Goal: Task Accomplishment & Management: Use online tool/utility

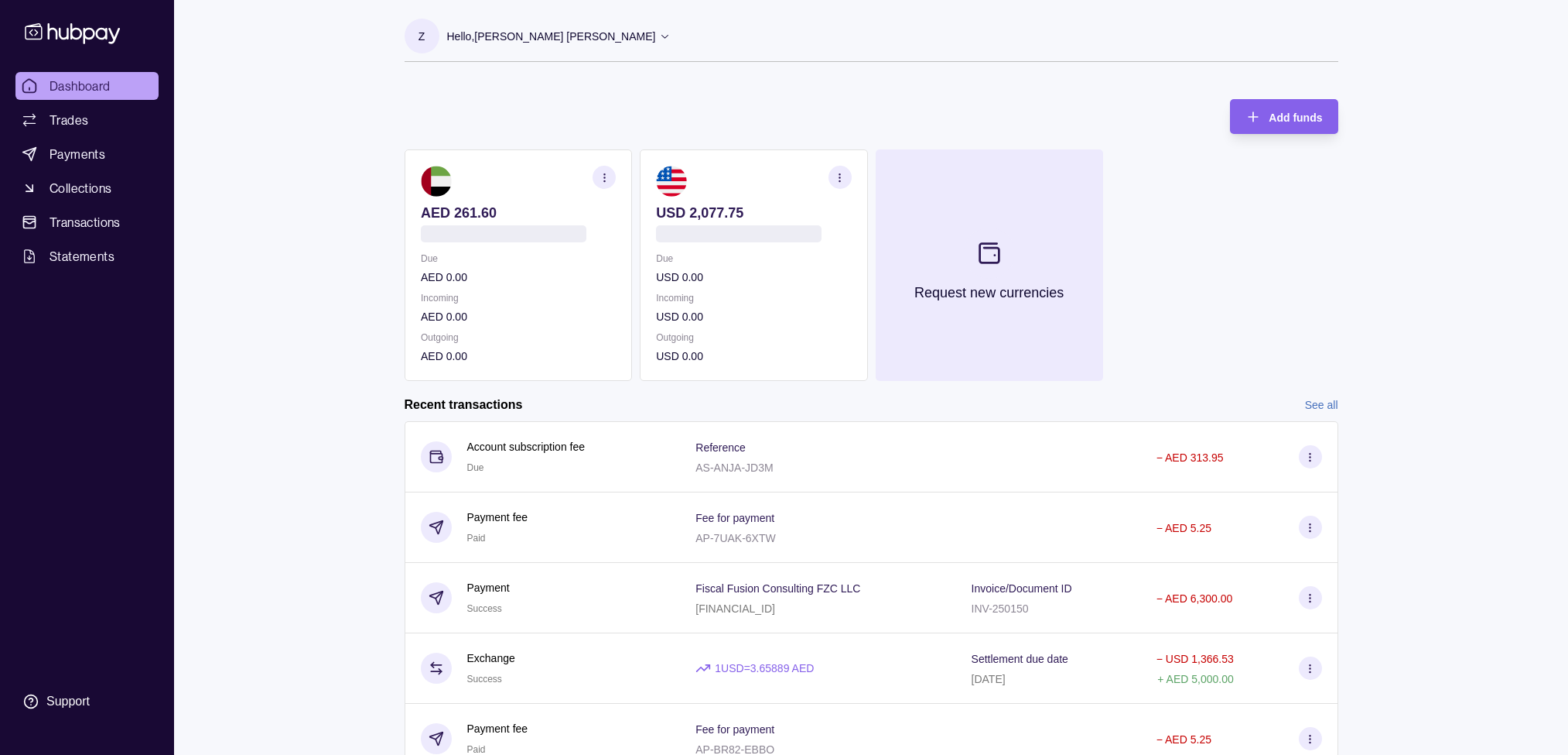
click at [958, 230] on button "Request new currencies" at bounding box center [989, 265] width 228 height 231
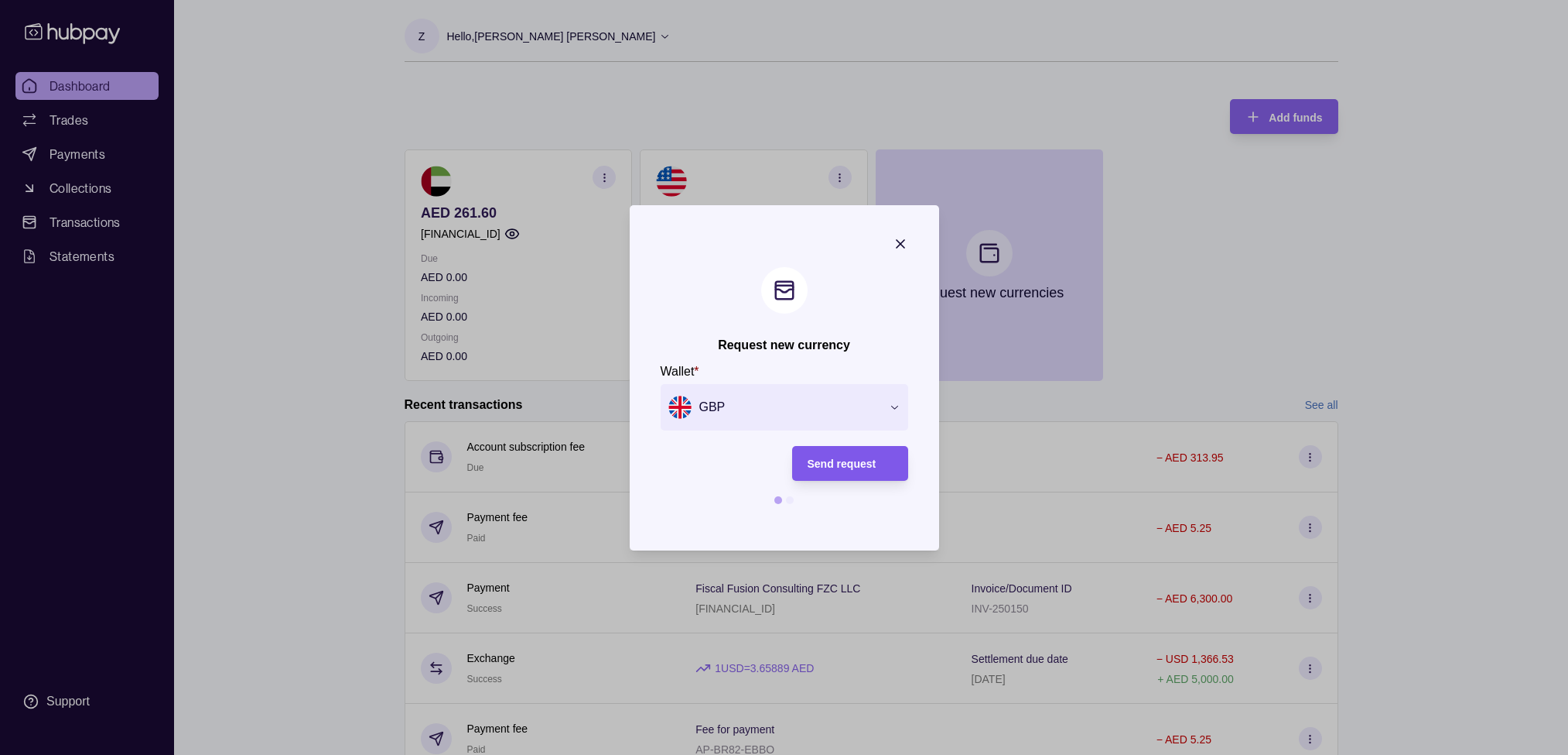
click at [832, 462] on span "Send request" at bounding box center [842, 463] width 69 height 12
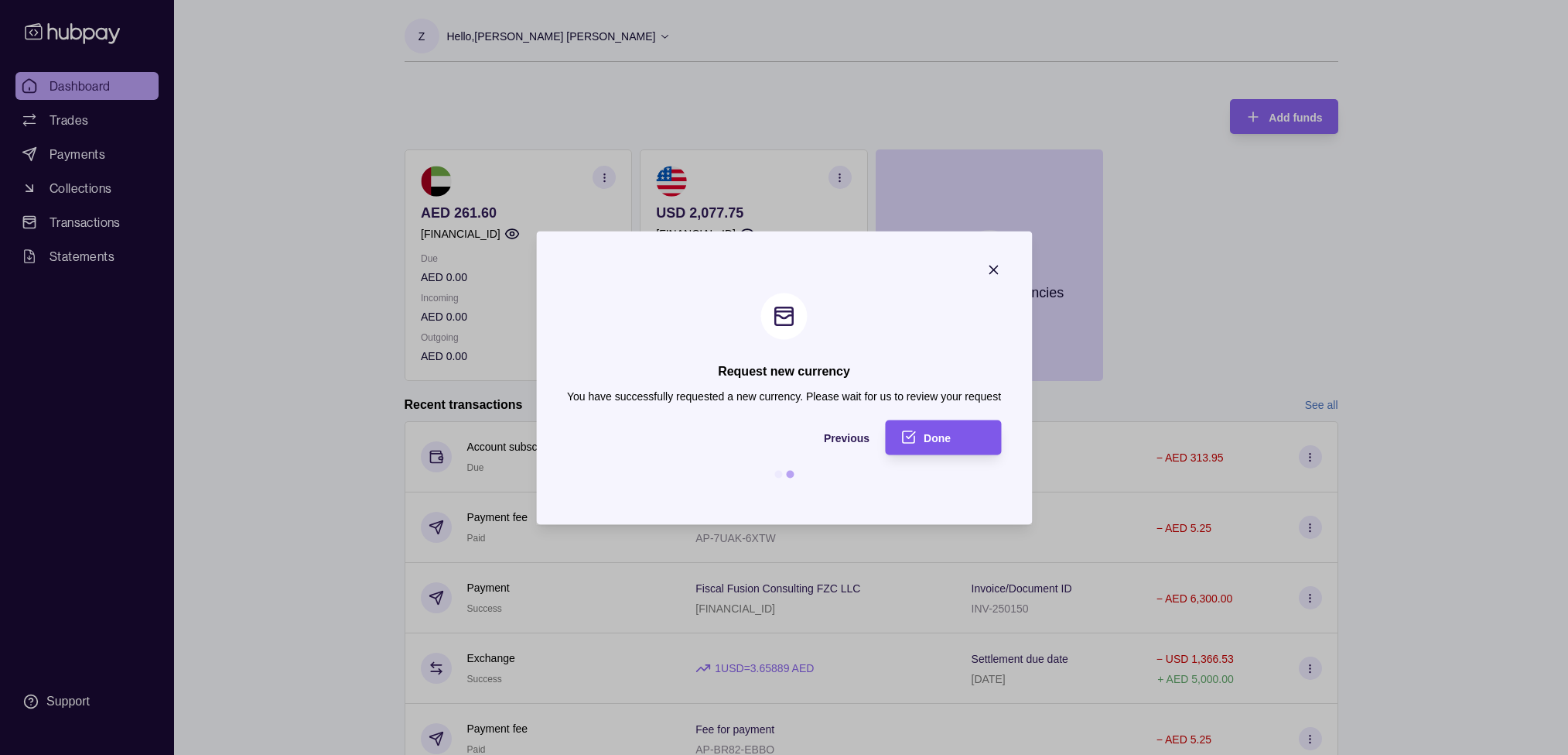
click at [939, 446] on div "Done" at bounding box center [955, 437] width 62 height 19
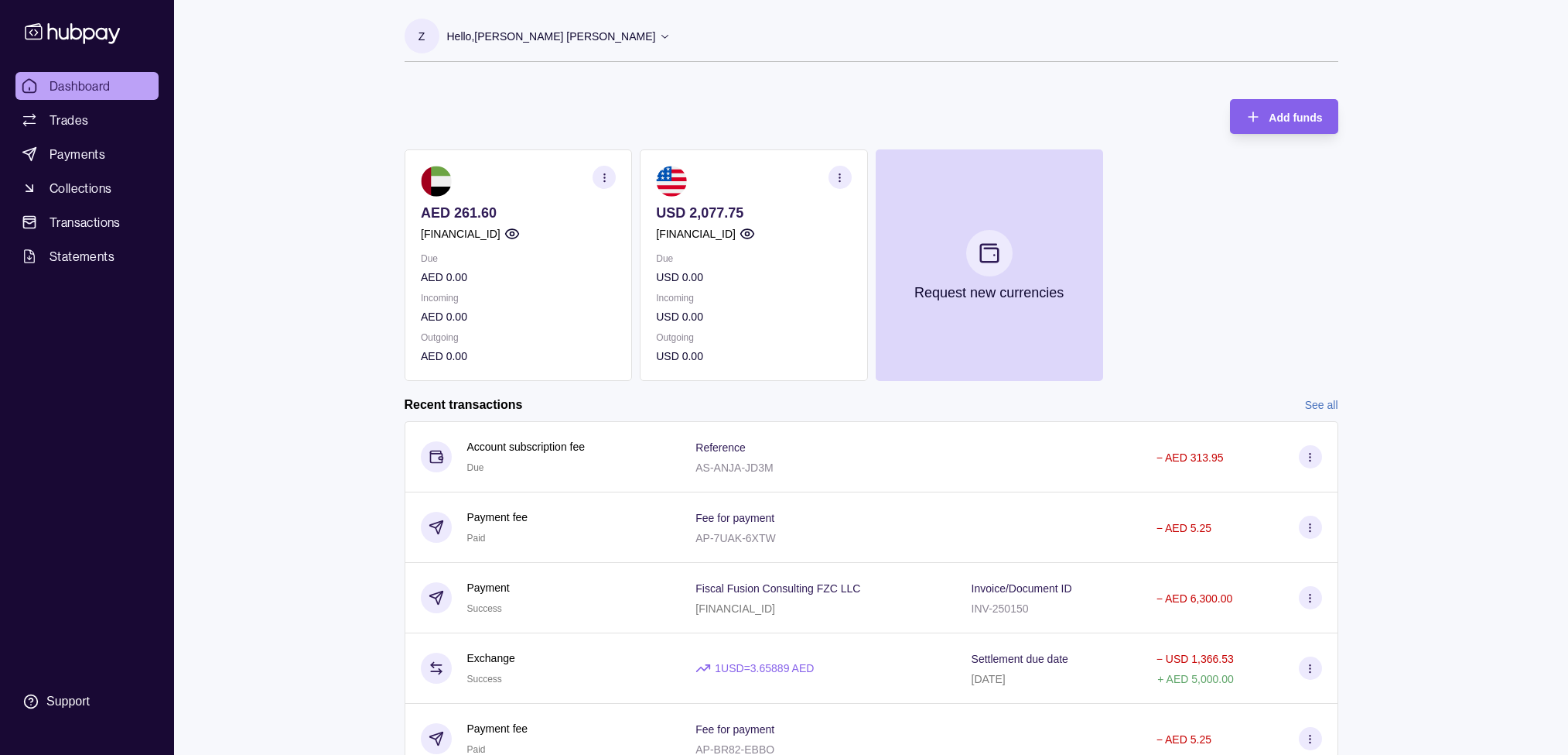
scroll to position [0, 0]
click at [532, 48] on div "Hello, [PERSON_NAME] [PERSON_NAME]" at bounding box center [560, 37] width 224 height 33
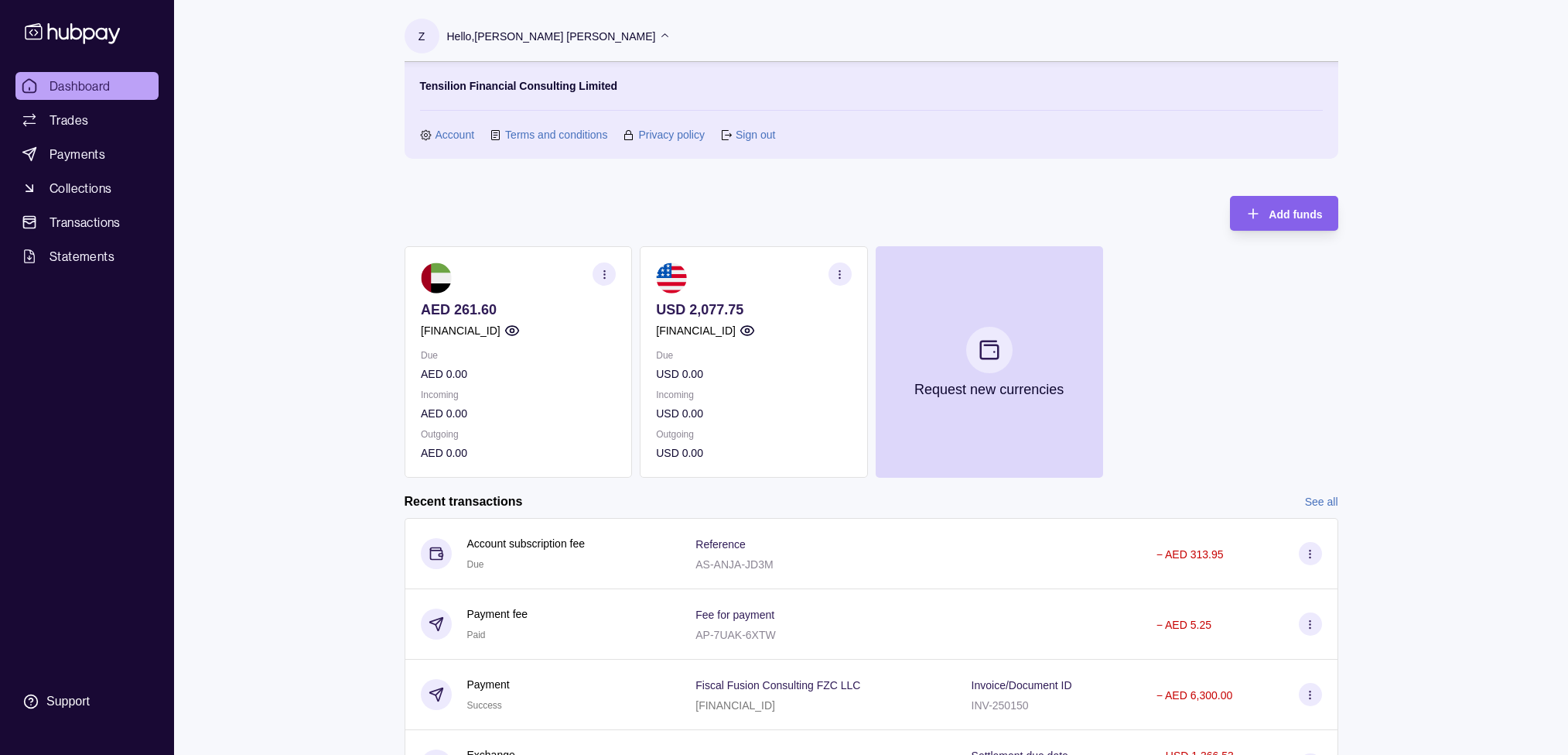
click at [752, 134] on link "Sign out" at bounding box center [755, 134] width 39 height 17
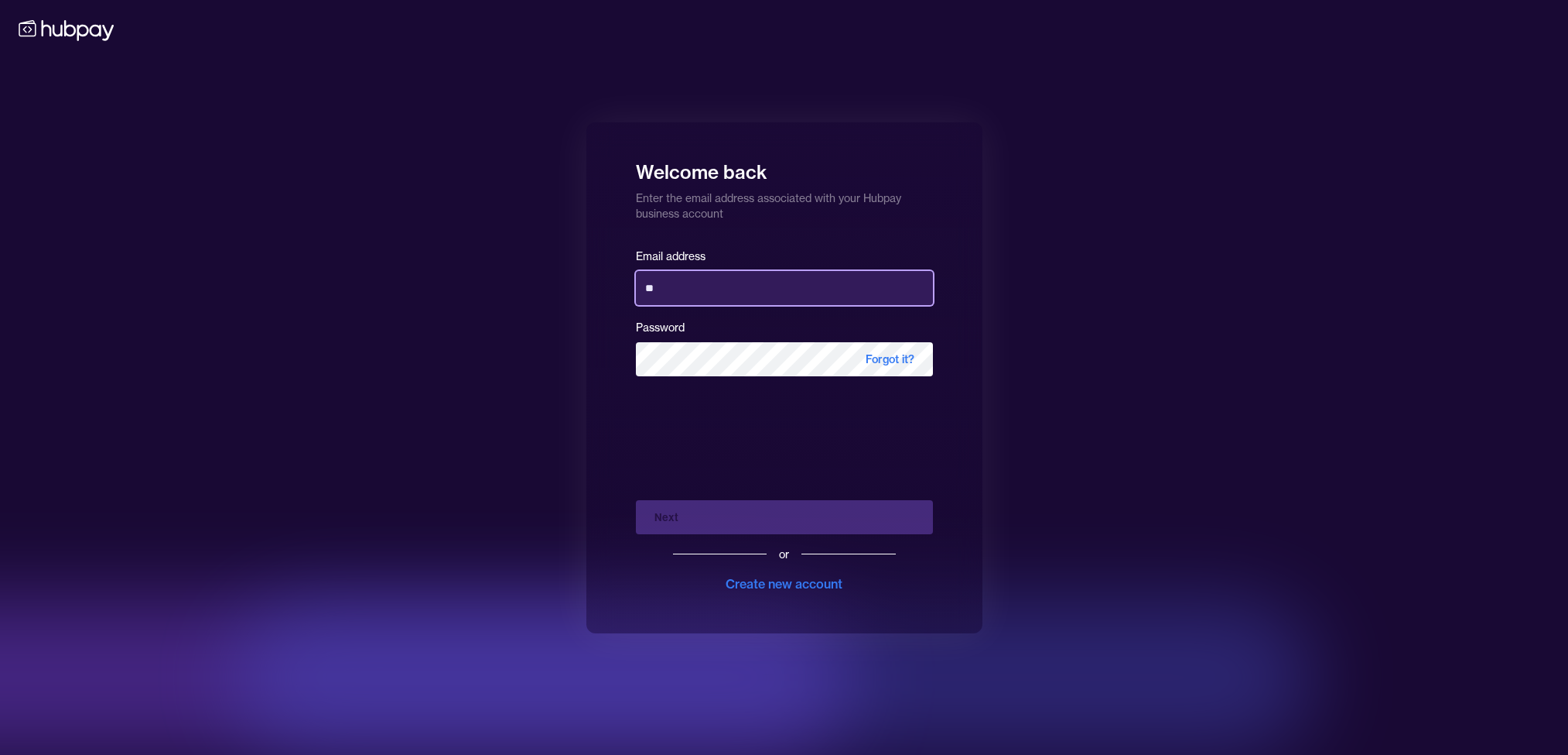
type input "**********"
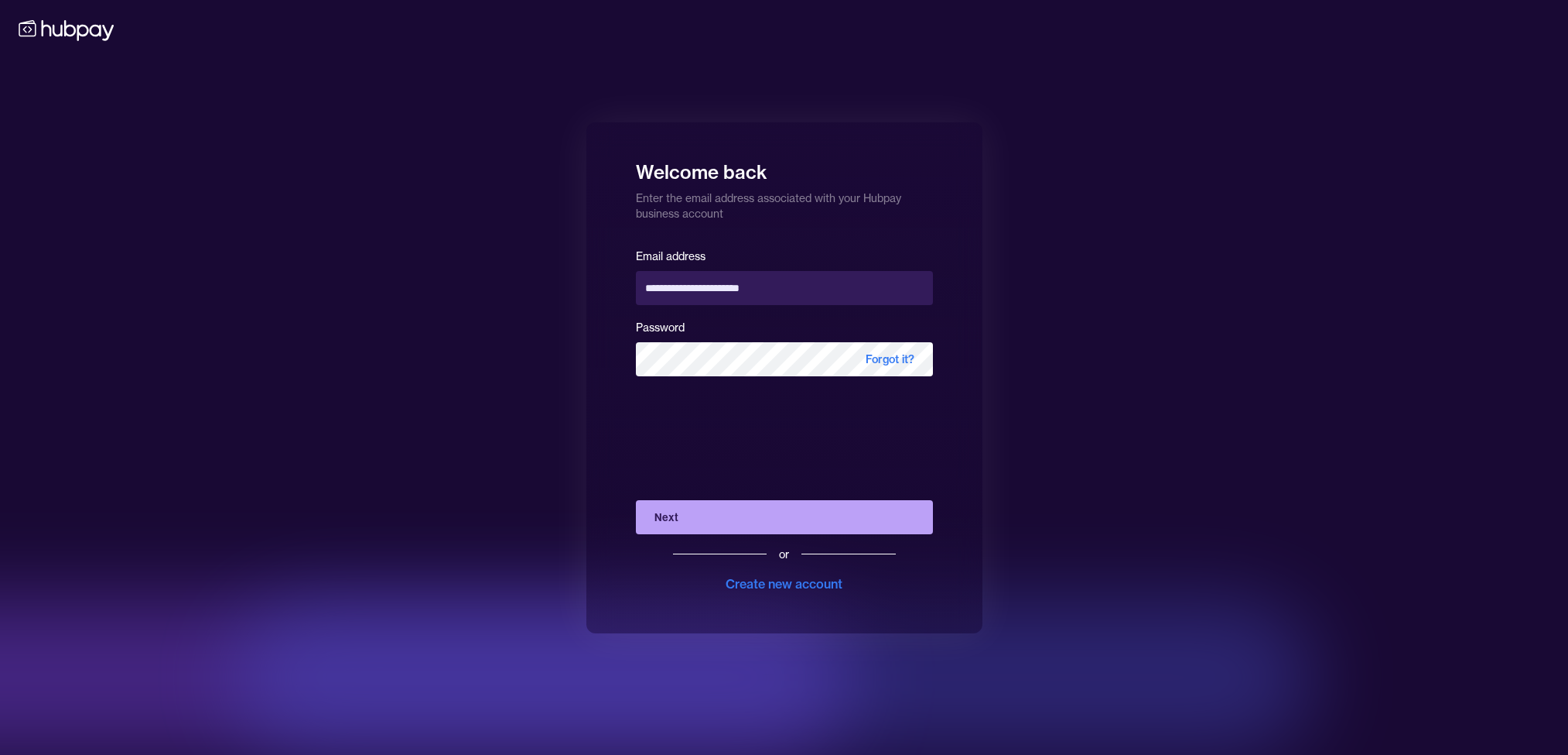
click at [745, 516] on button "Next" at bounding box center [784, 517] width 297 height 34
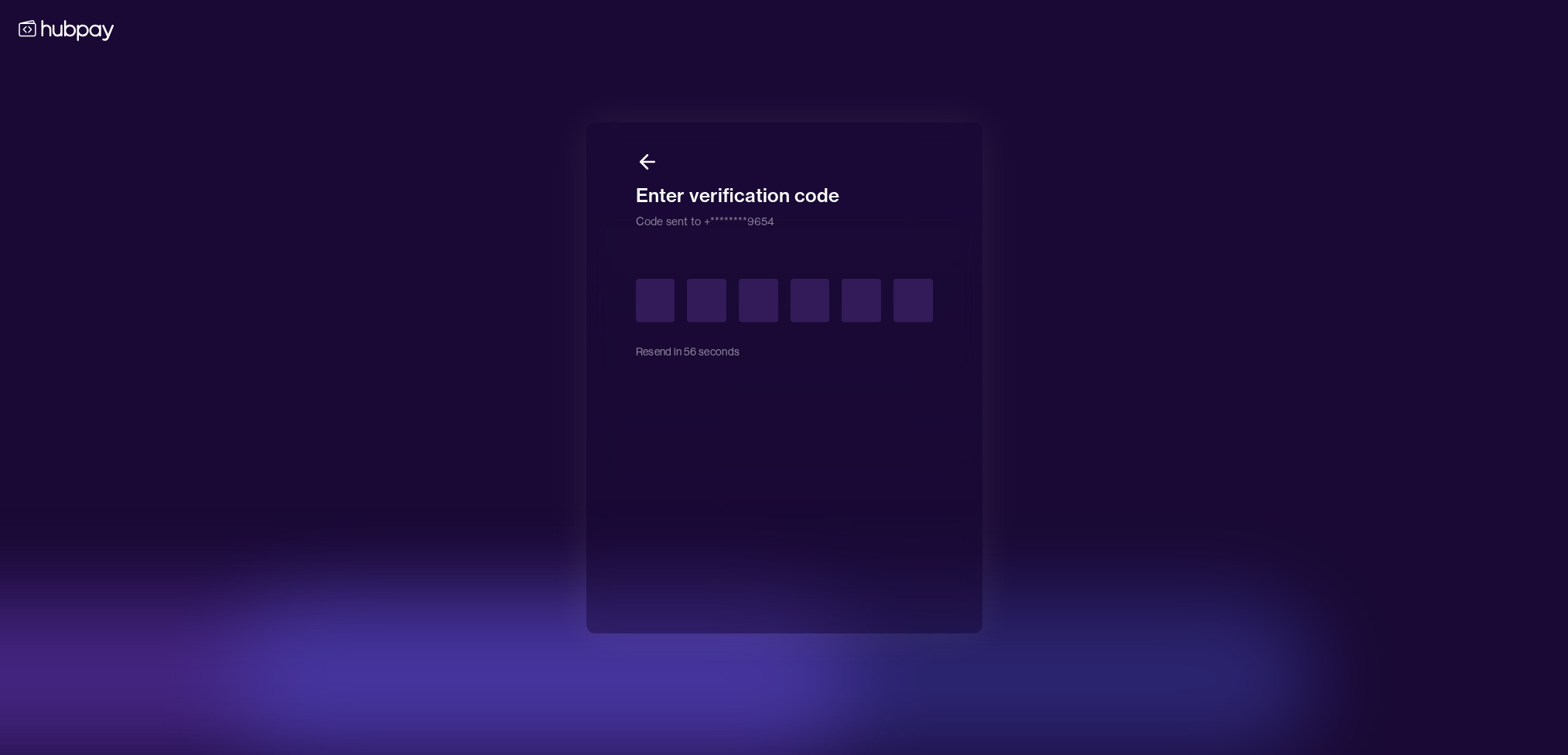
type input "*"
